Goal: Browse casually

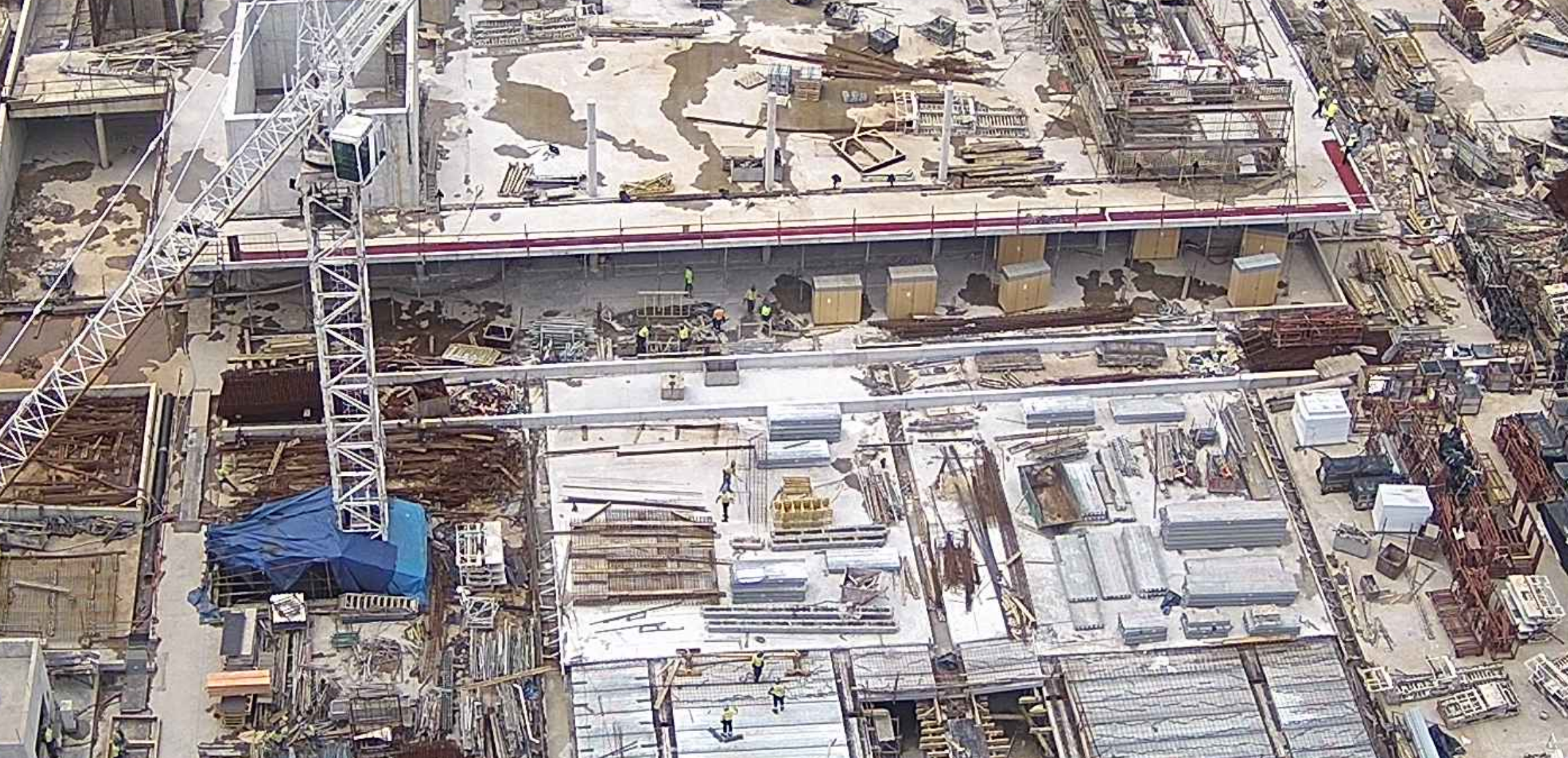
scroll to position [89, 0]
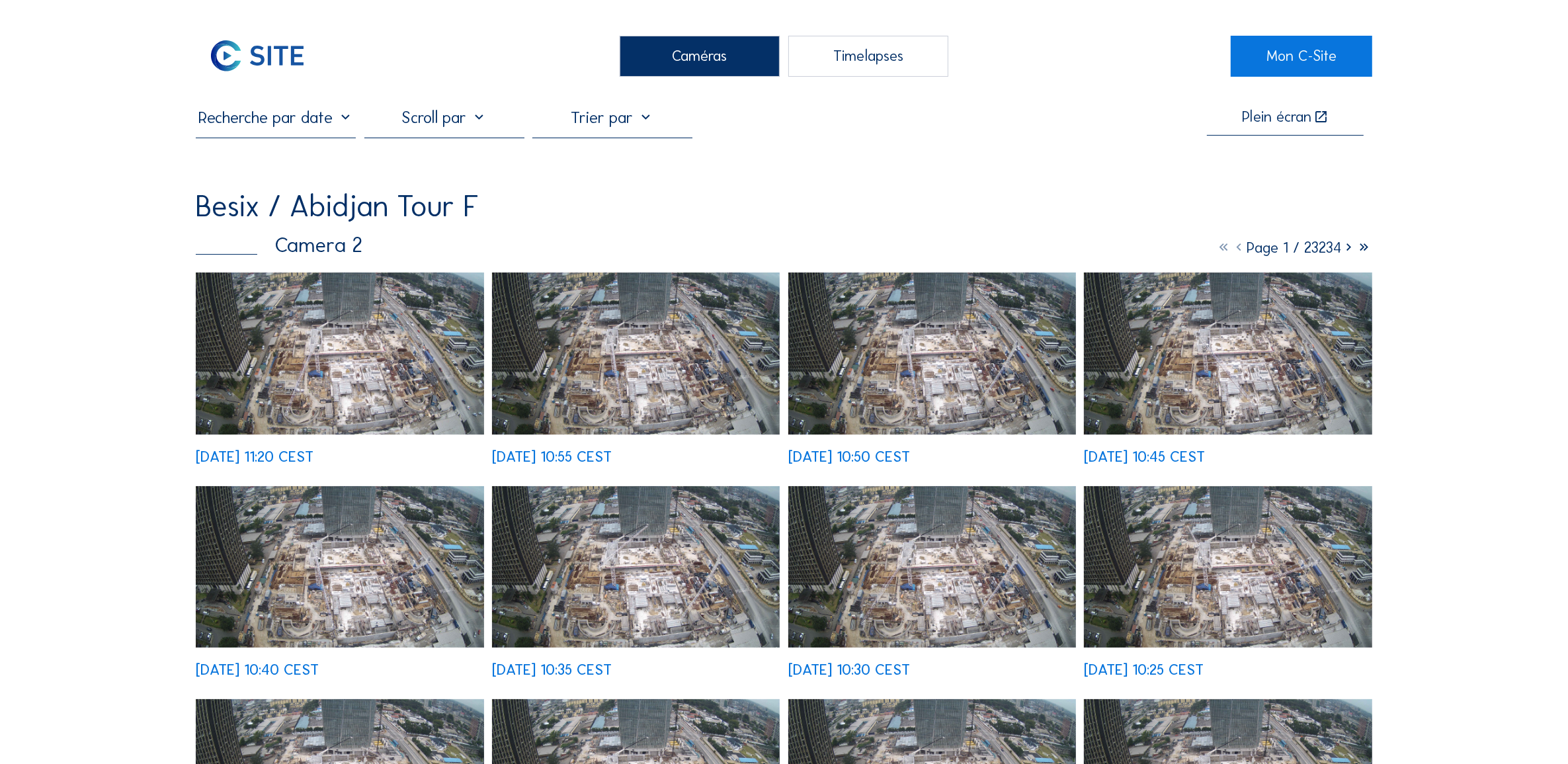
click at [359, 355] on img at bounding box center [340, 353] width 287 height 162
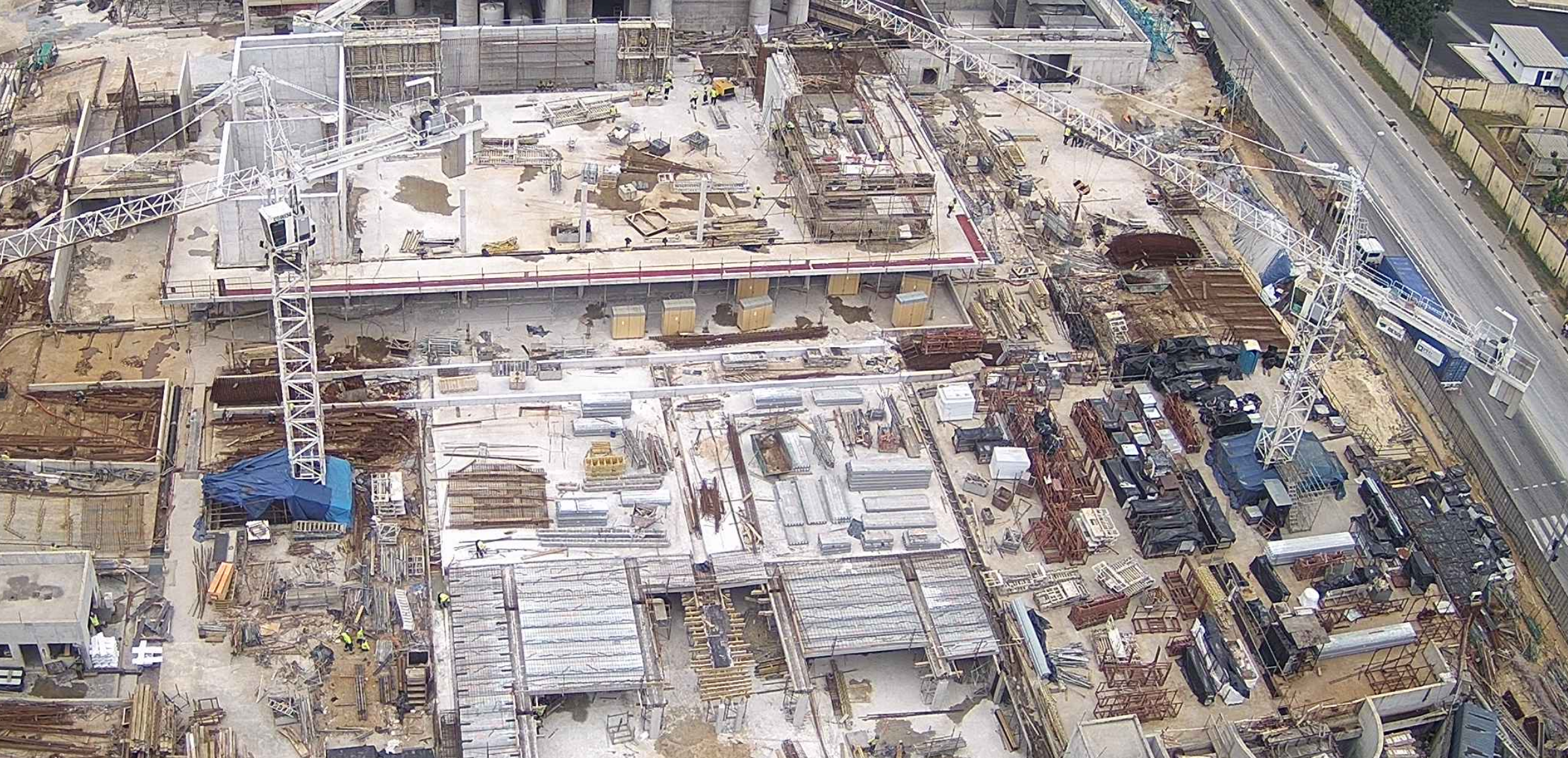
click at [806, 373] on img at bounding box center [784, 379] width 1078 height 607
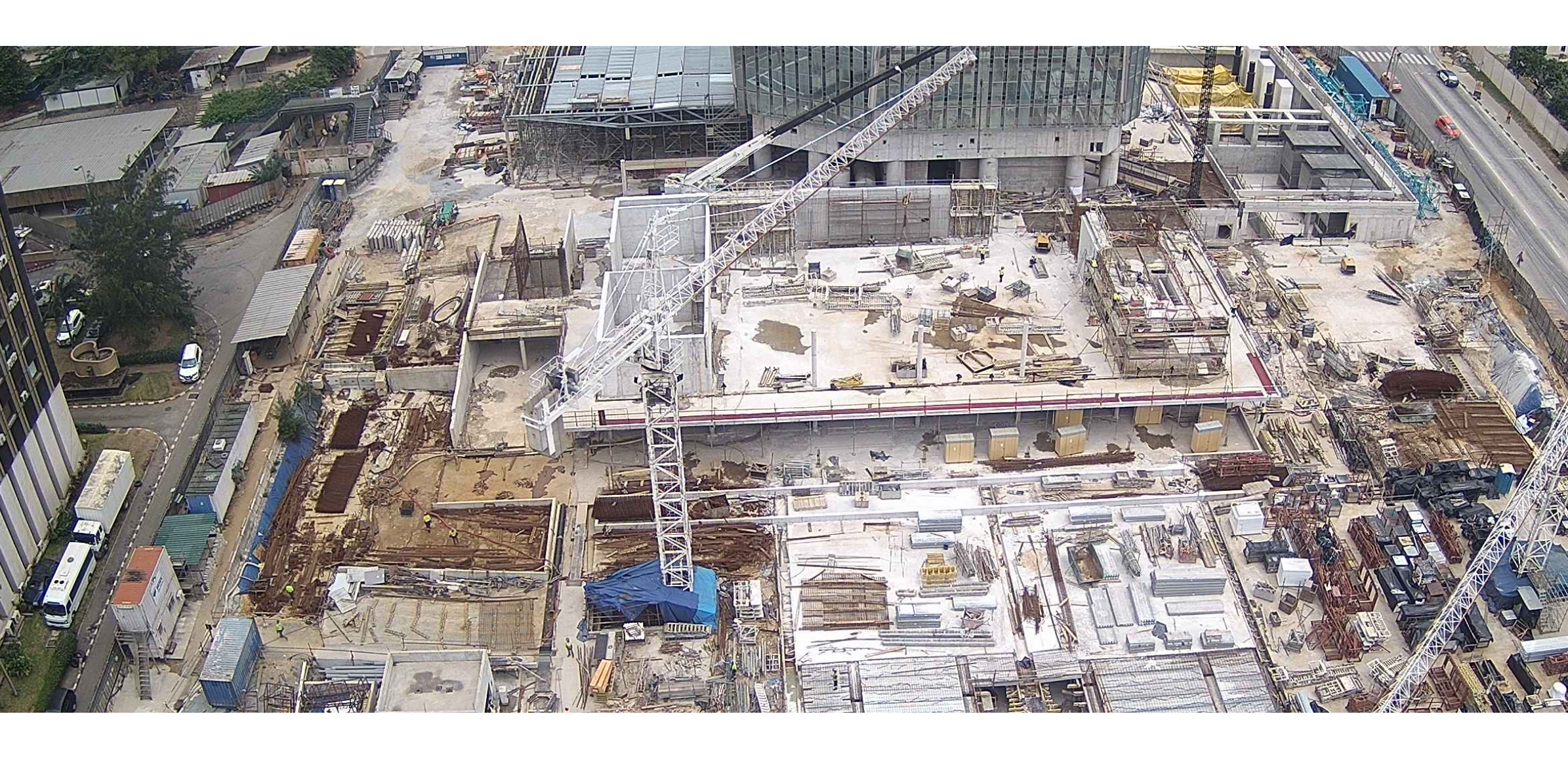
scroll to position [28, 0]
